Goal: Information Seeking & Learning: Learn about a topic

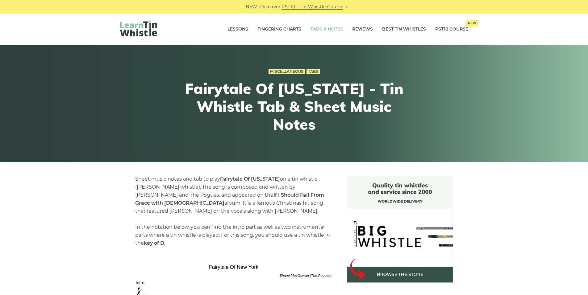
click at [327, 32] on link "Tabs & Notes" at bounding box center [326, 29] width 32 height 15
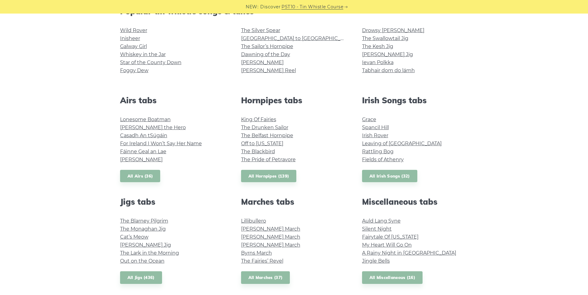
scroll to position [185, 0]
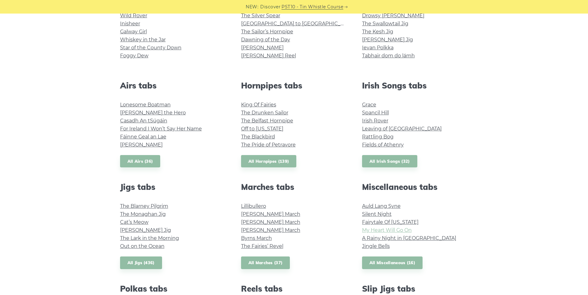
click at [404, 228] on link "My Heart Will Go On" at bounding box center [387, 230] width 50 height 6
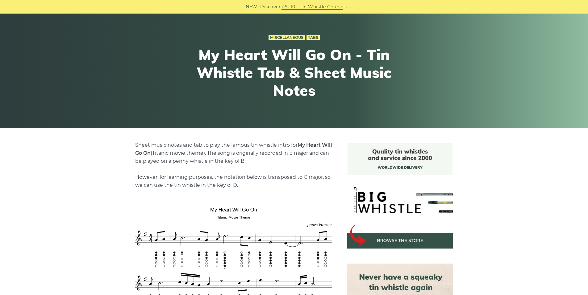
scroll to position [93, 0]
